Goal: Information Seeking & Learning: Learn about a topic

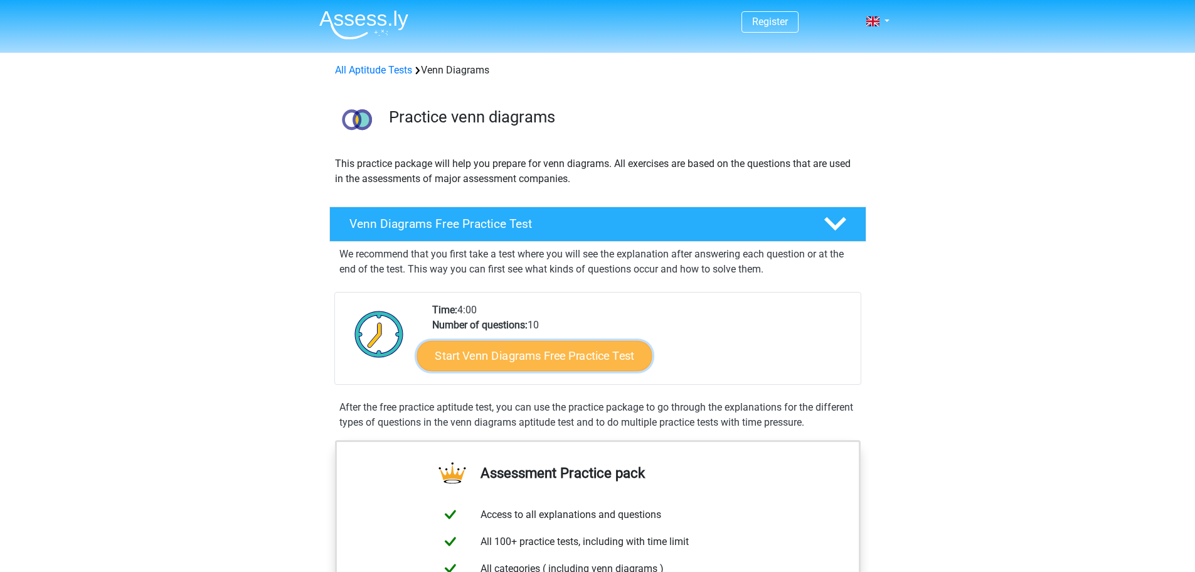
click at [605, 349] on link "Start Venn Diagrams Free Practice Test" at bounding box center [534, 356] width 235 height 30
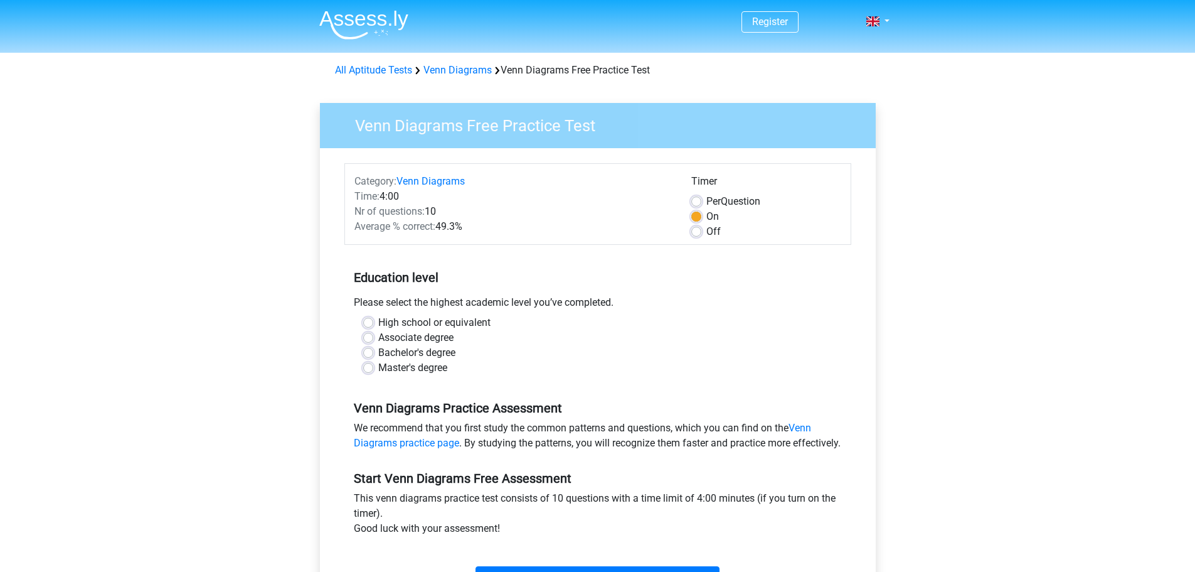
click at [378, 351] on label "Bachelor's degree" at bounding box center [416, 352] width 77 height 15
click at [366, 351] on input "Bachelor's degree" at bounding box center [368, 351] width 10 height 13
radio input "true"
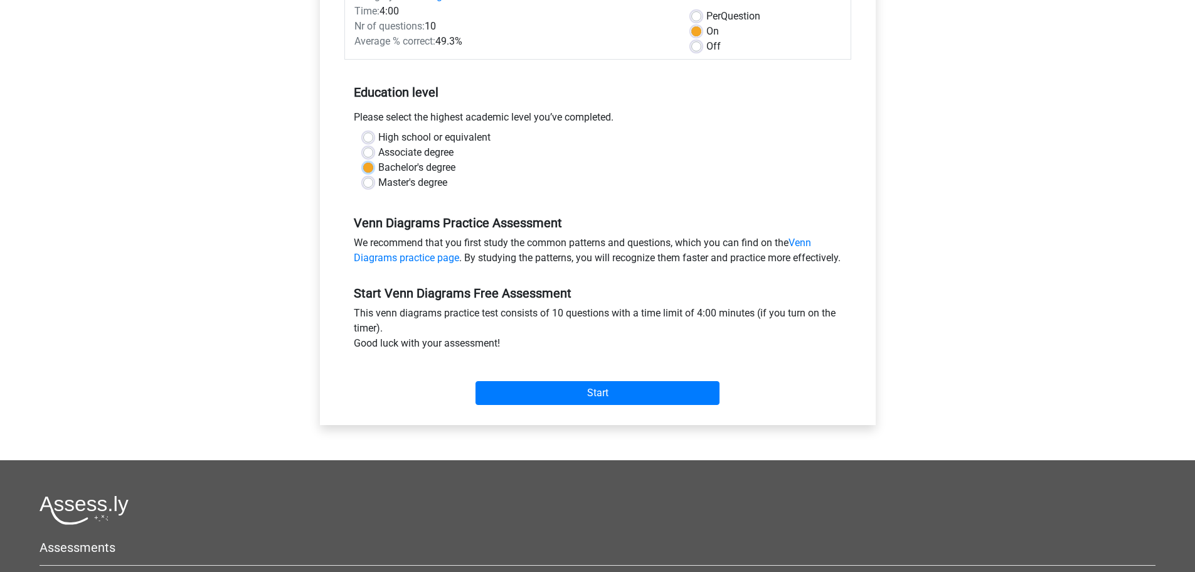
scroll to position [188, 0]
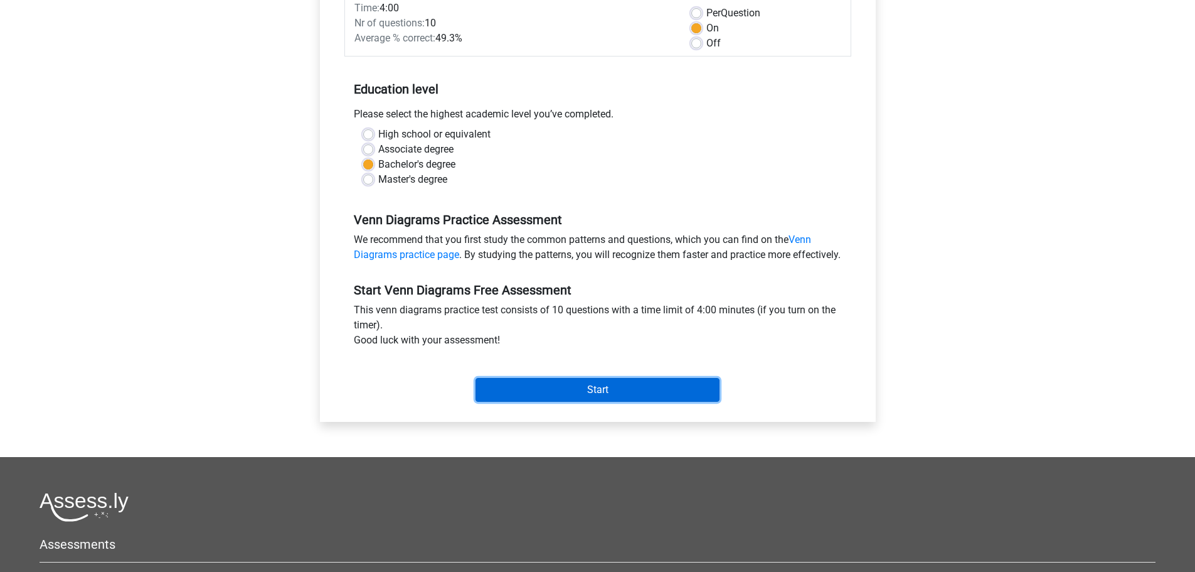
click at [518, 398] on input "Start" at bounding box center [598, 390] width 244 height 24
